Goal: Transaction & Acquisition: Purchase product/service

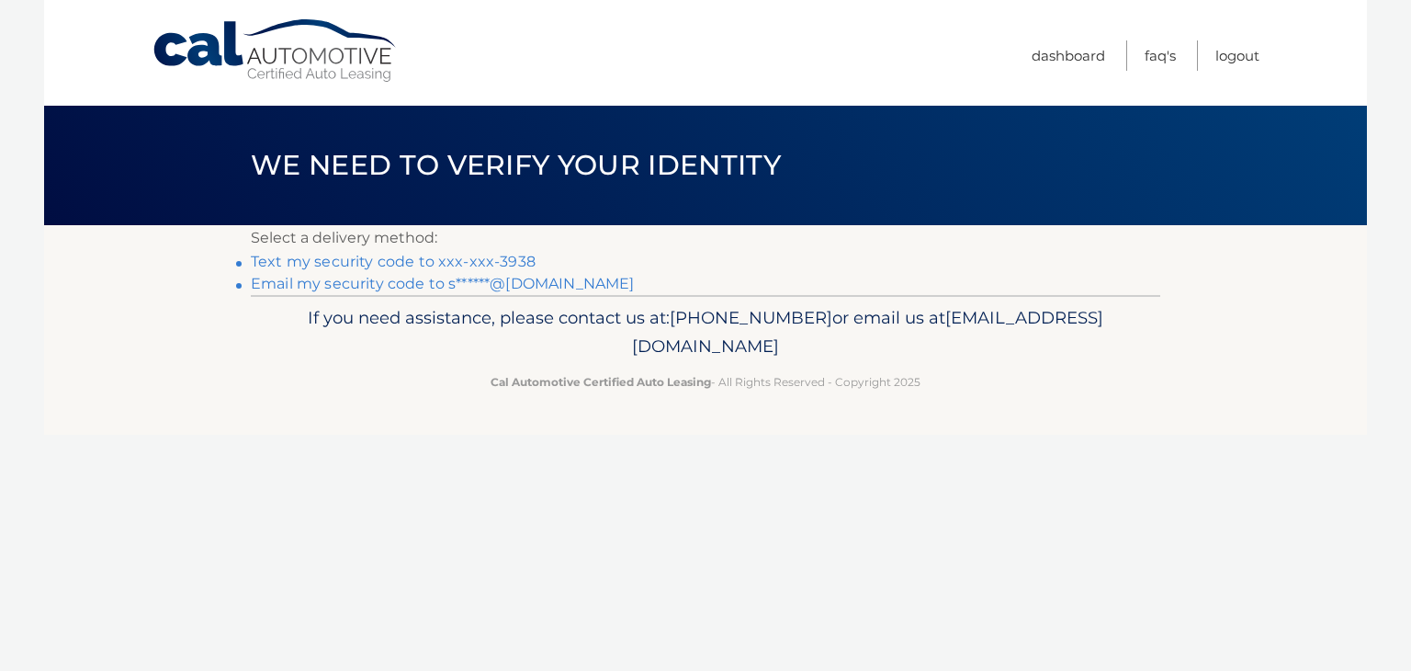
click at [476, 261] on link "Text my security code to xxx-xxx-3938" at bounding box center [393, 261] width 285 height 17
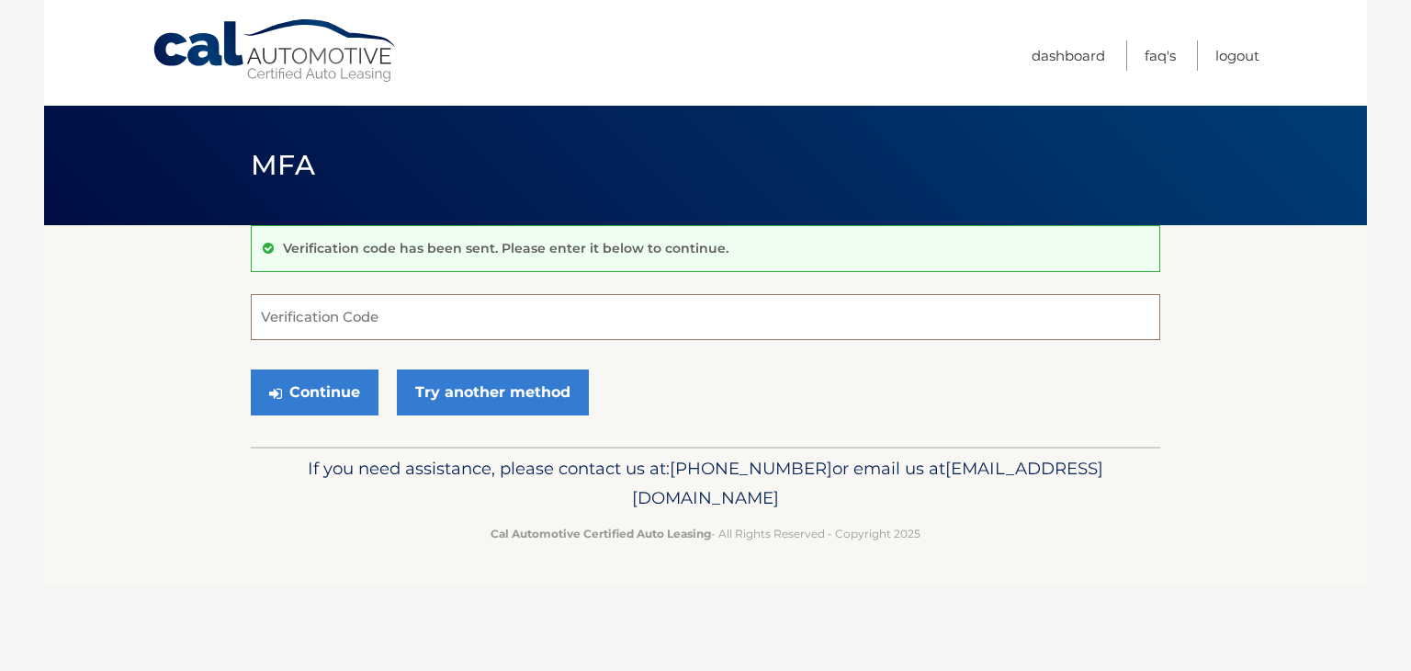
click at [463, 332] on input "Verification Code" at bounding box center [705, 317] width 909 height 46
click at [467, 336] on input "Verification Code" at bounding box center [705, 317] width 909 height 46
type input "068158"
click at [346, 388] on button "Continue" at bounding box center [315, 392] width 128 height 46
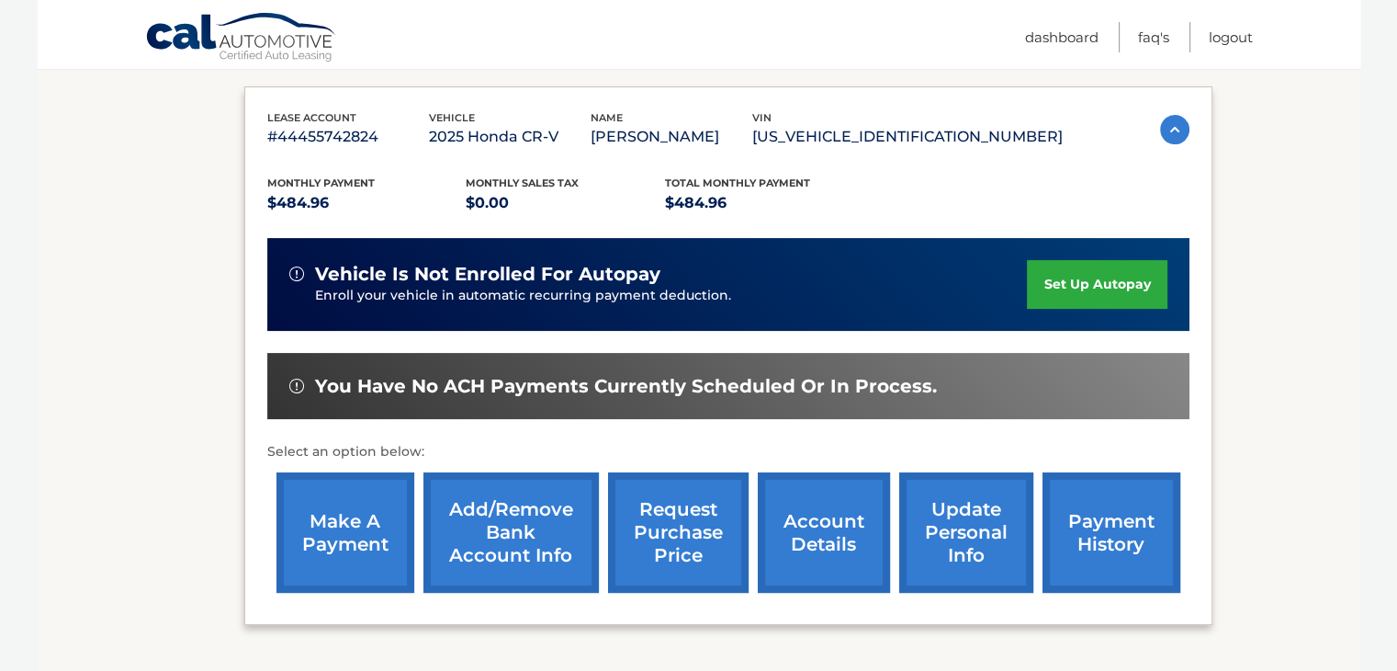
scroll to position [296, 0]
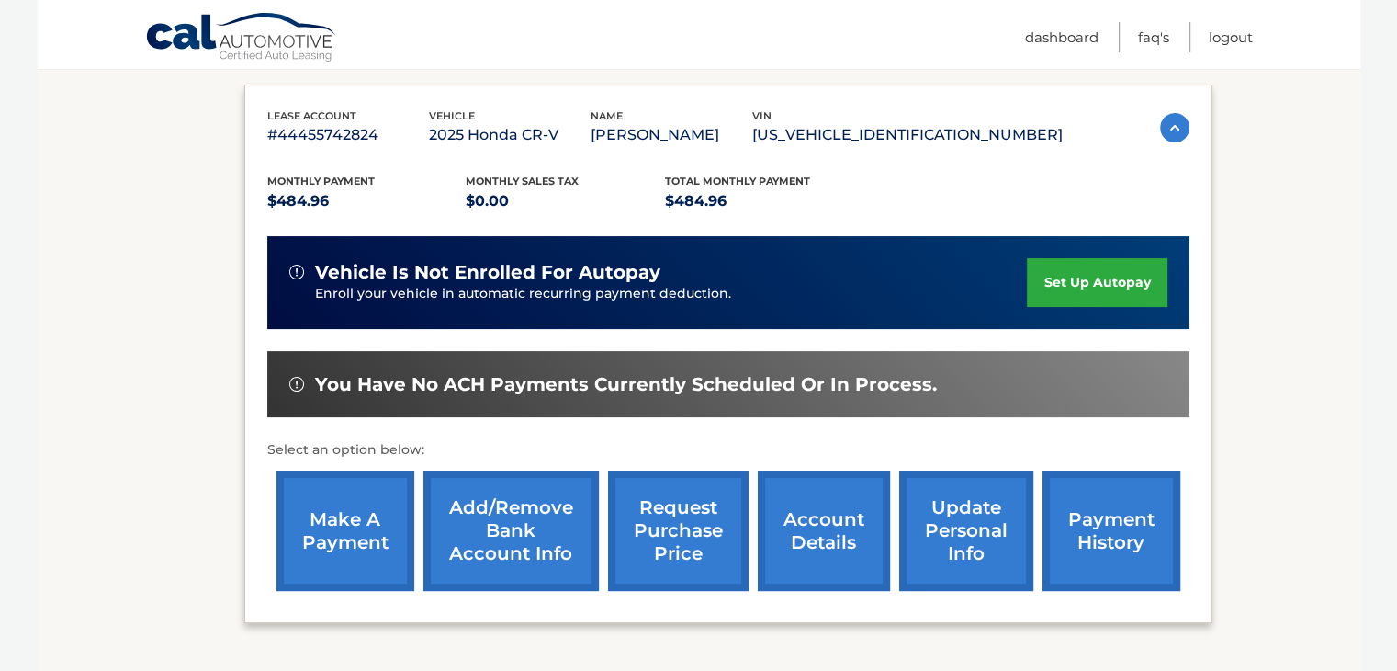
click at [333, 529] on link "make a payment" at bounding box center [346, 530] width 138 height 120
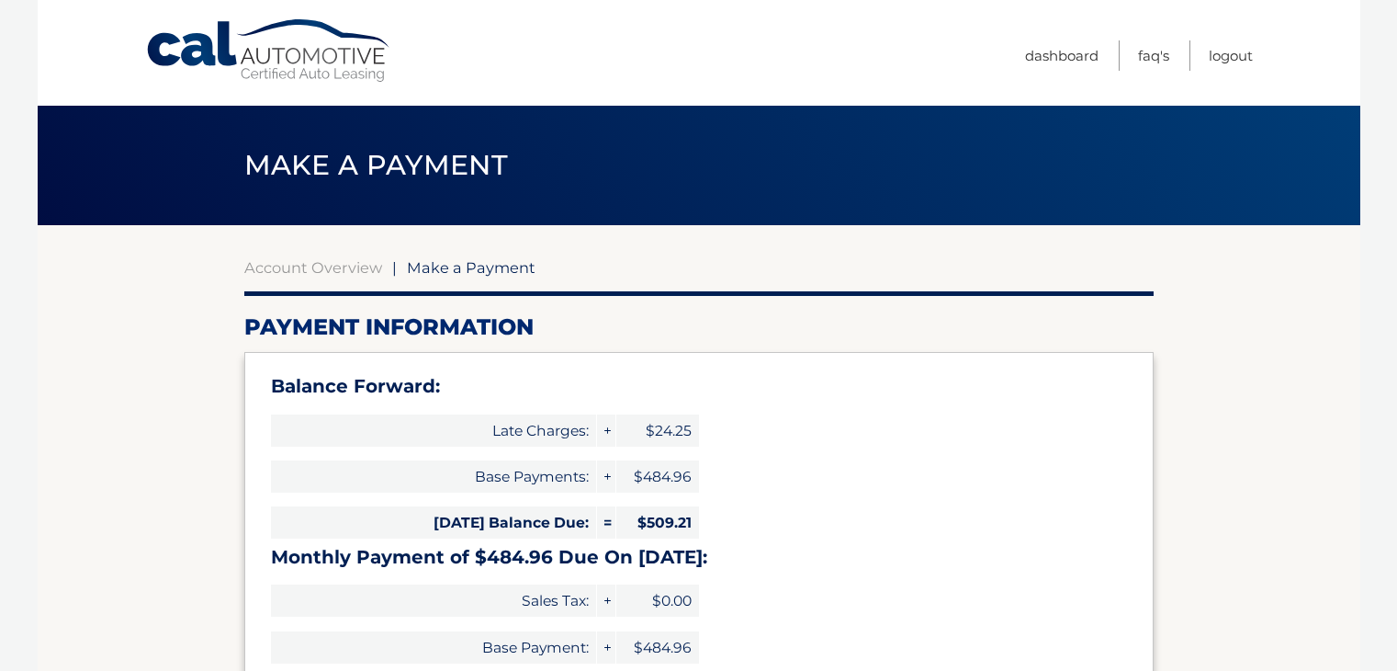
select select "ODc3ZTFlYjQtMGQ0Yi00NmZiLTlmNzEtNTM5MzA0ZDI4ZGZi"
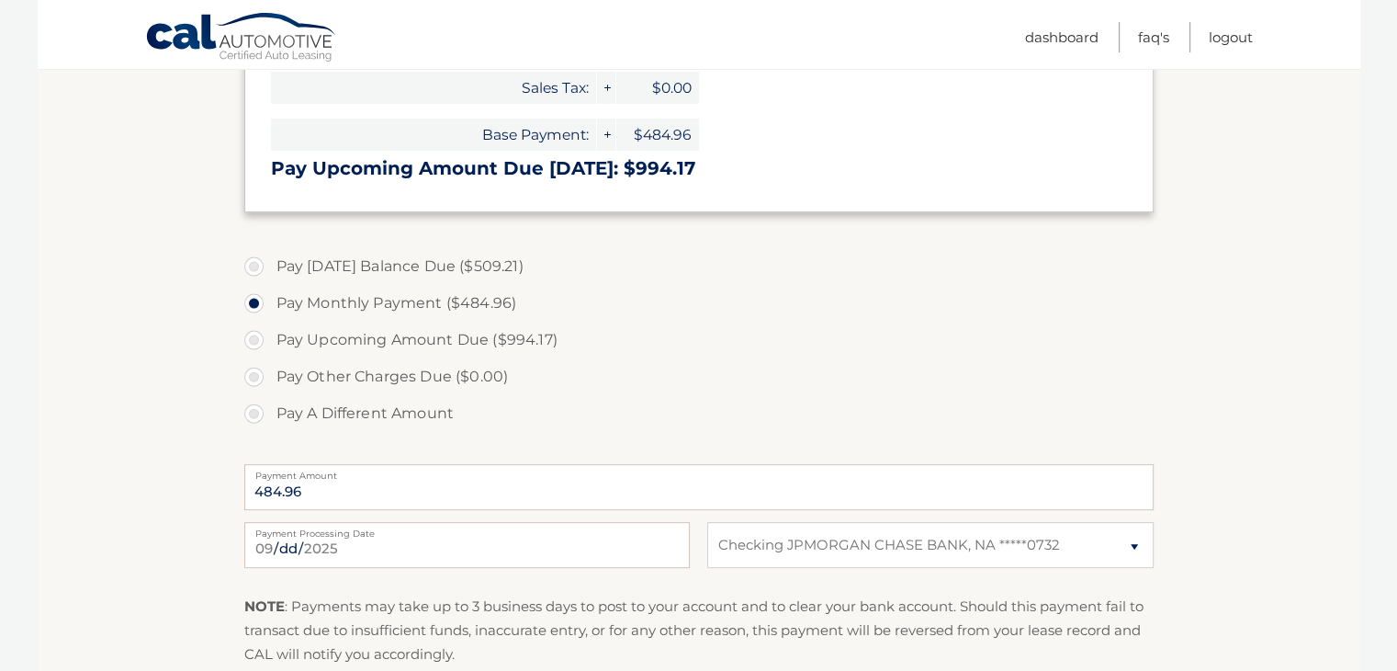
scroll to position [514, 0]
click at [342, 545] on input "2025-09-14" at bounding box center [467, 543] width 446 height 46
type input "2025-09-15"
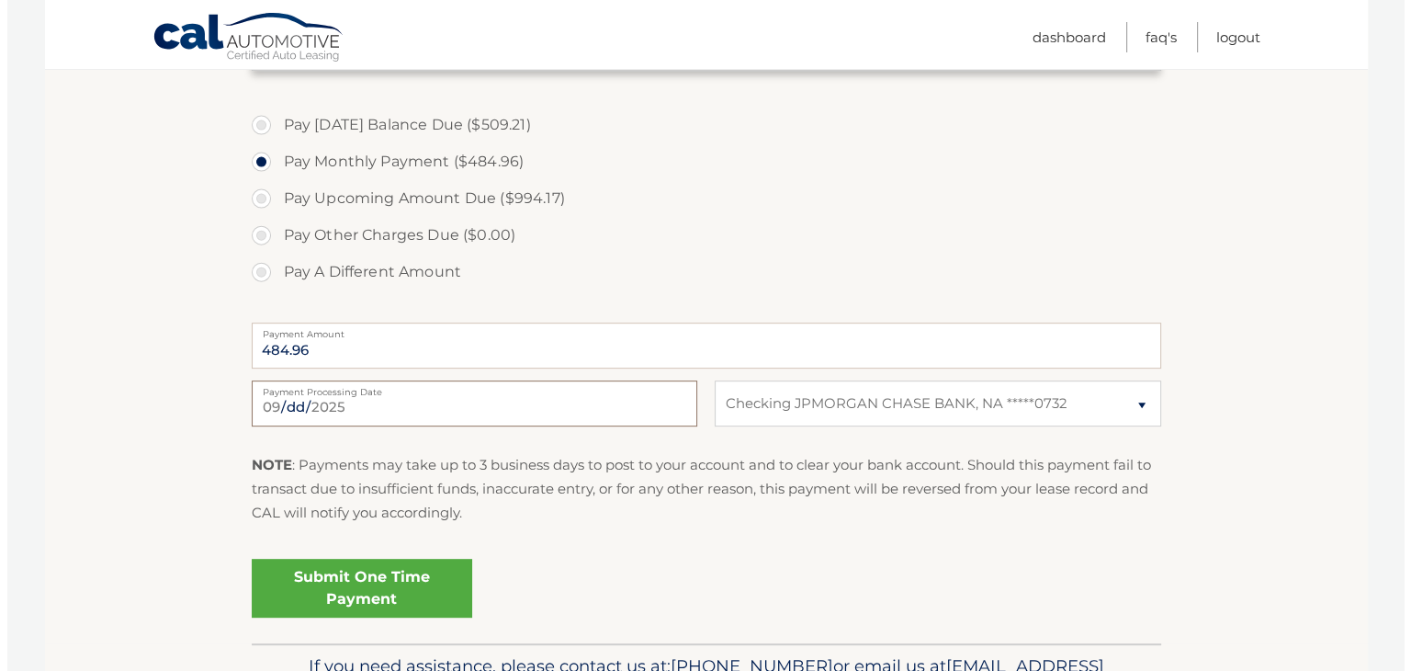
scroll to position [664, 0]
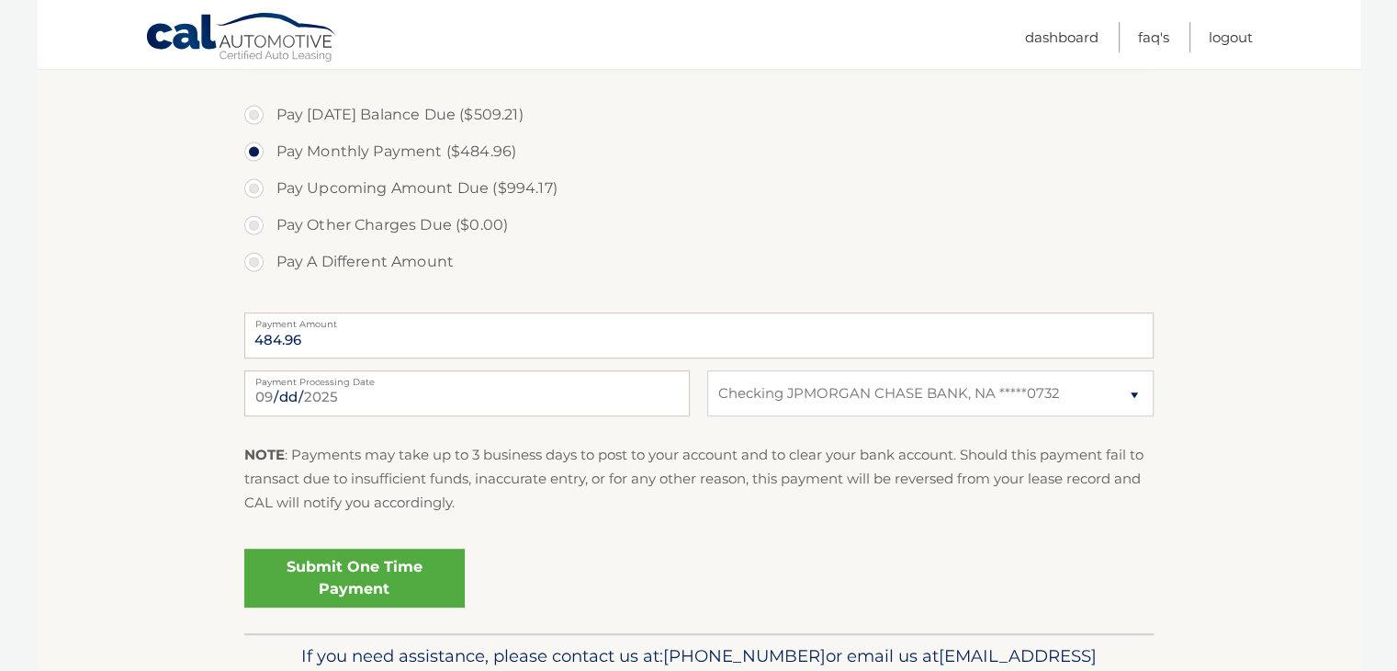
click at [395, 574] on link "Submit One Time Payment" at bounding box center [354, 577] width 220 height 59
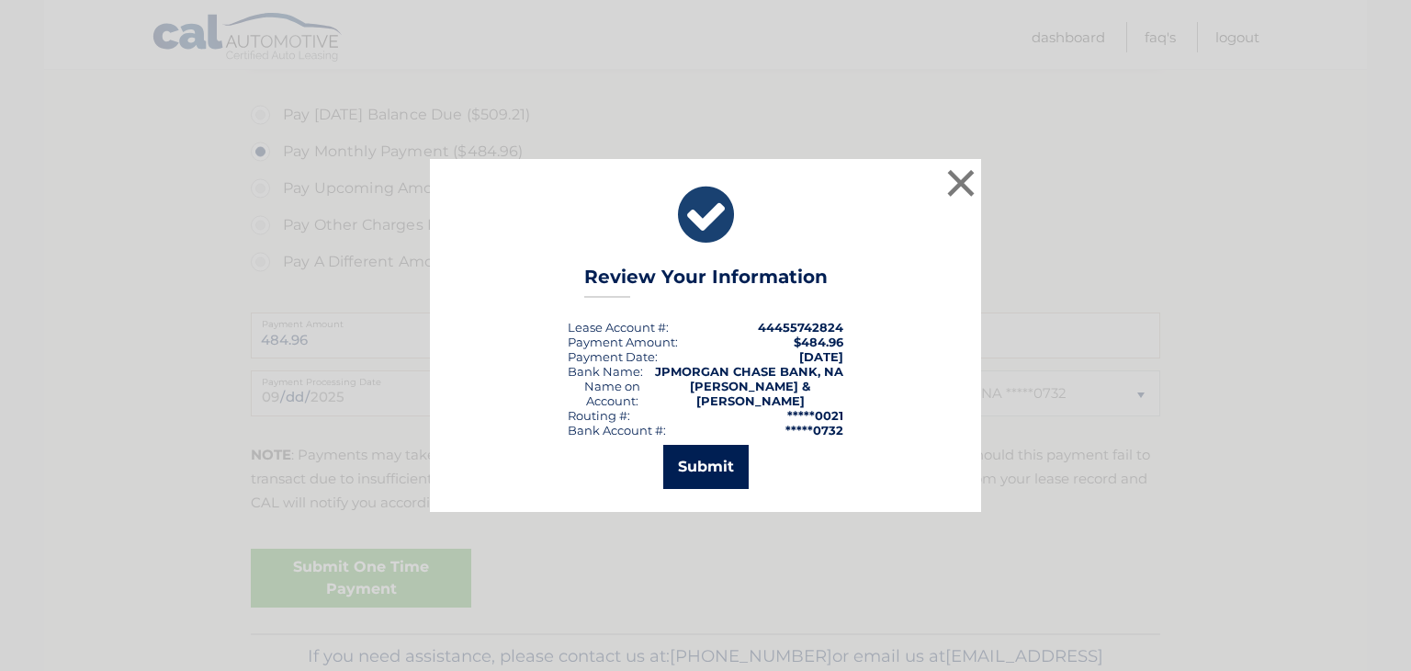
click at [702, 472] on button "Submit" at bounding box center [705, 467] width 85 height 44
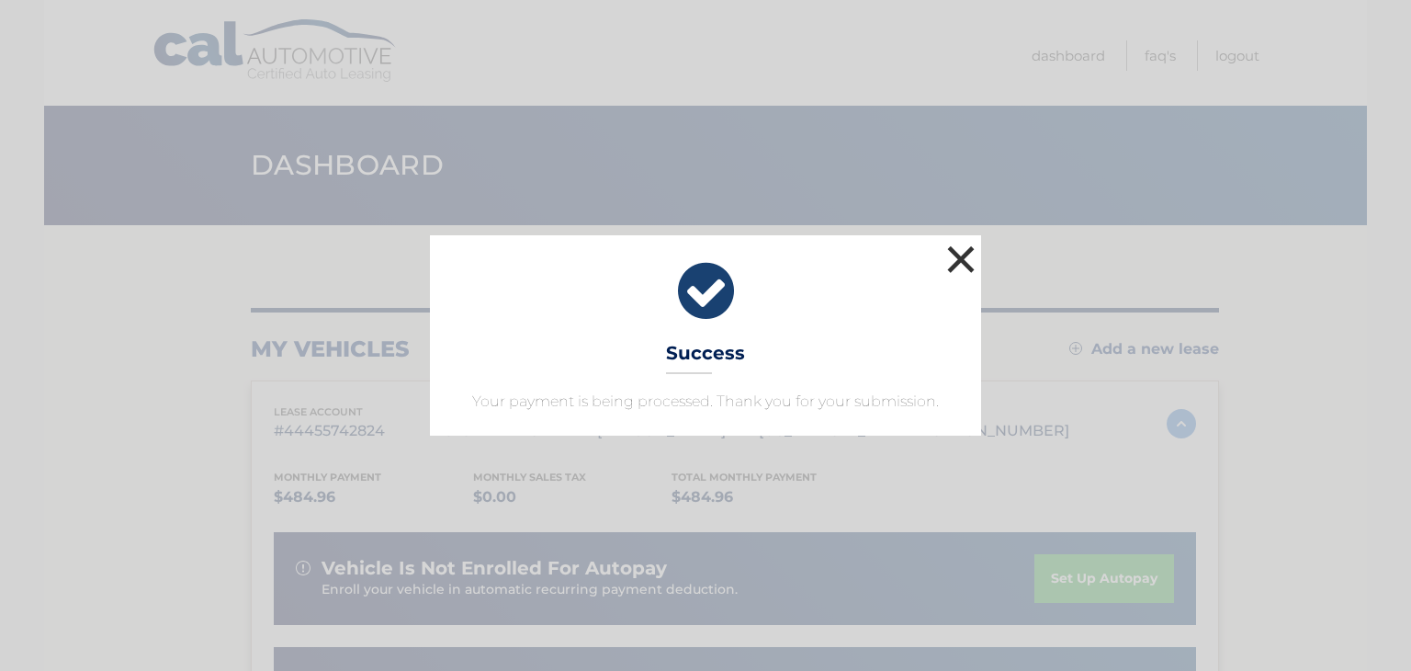
click at [954, 249] on button "×" at bounding box center [961, 259] width 37 height 37
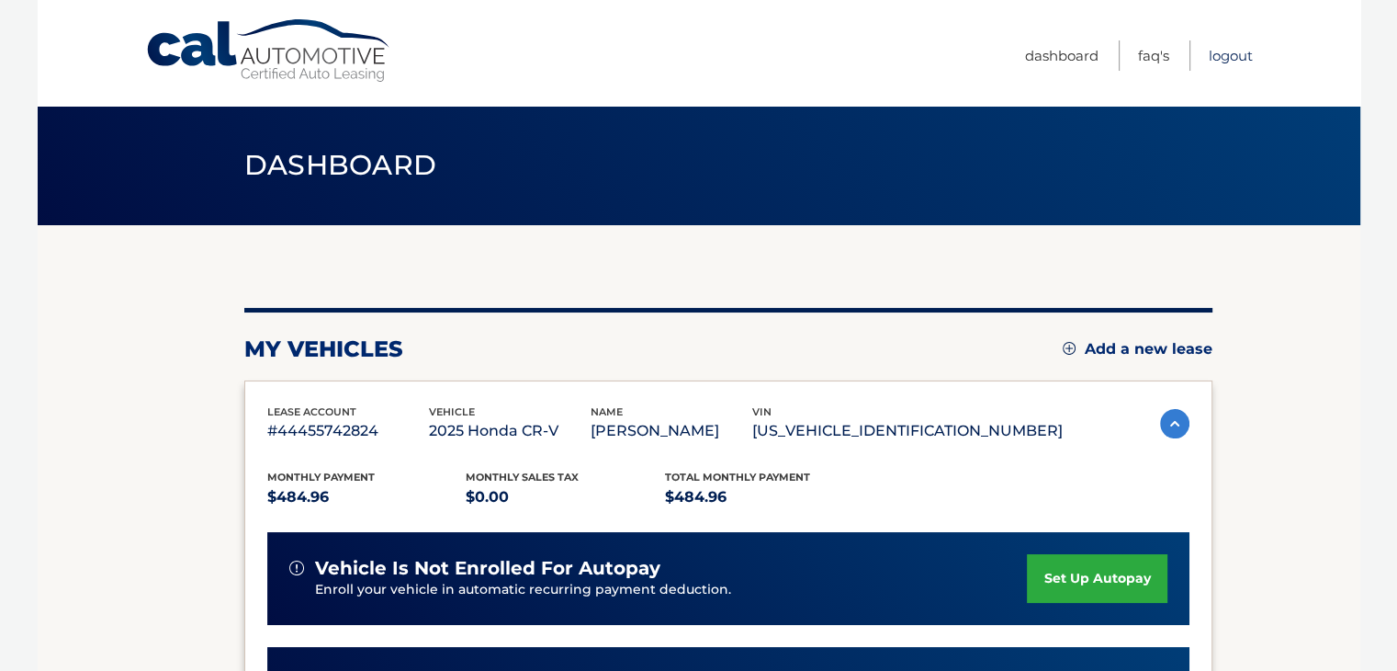
click at [1225, 58] on link "Logout" at bounding box center [1231, 55] width 44 height 30
